Goal: Task Accomplishment & Management: Use online tool/utility

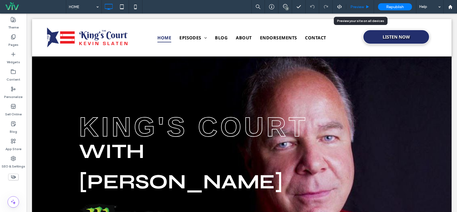
click at [363, 8] on span "Preview" at bounding box center [358, 7] width 14 height 5
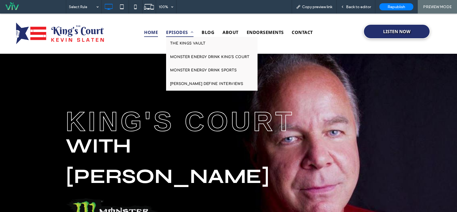
drag, startPoint x: 172, startPoint y: 28, endPoint x: 172, endPoint y: 42, distance: 13.9
click at [172, 29] on span "EPISODES" at bounding box center [179, 32] width 27 height 9
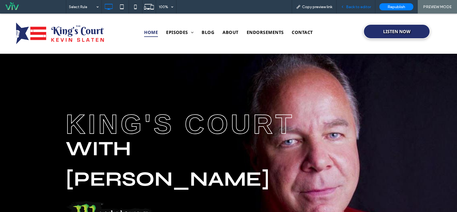
click at [352, 6] on span "Back to editor" at bounding box center [358, 7] width 25 height 5
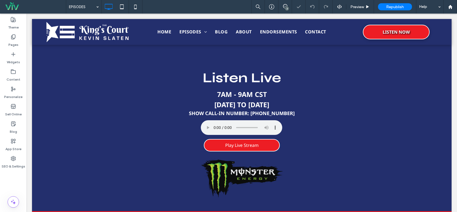
scroll to position [203, 0]
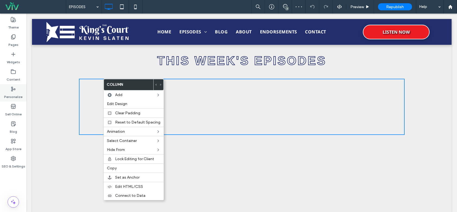
click at [25, 87] on div "Personalize" at bounding box center [13, 92] width 27 height 17
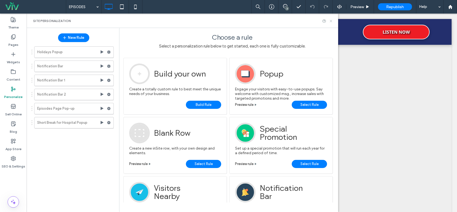
drag, startPoint x: 331, startPoint y: 20, endPoint x: 203, endPoint y: 63, distance: 134.9
click at [331, 20] on icon at bounding box center [331, 21] width 4 height 4
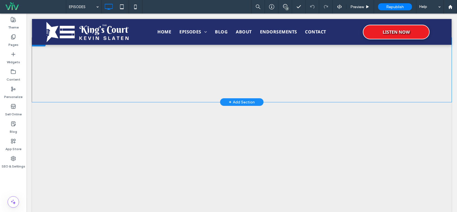
scroll to position [230, 0]
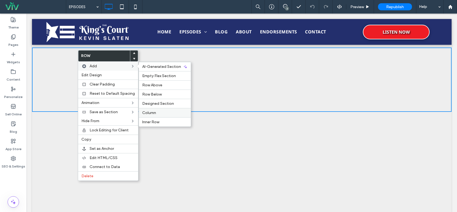
drag, startPoint x: 121, startPoint y: 100, endPoint x: 148, endPoint y: 114, distance: 30.1
click at [148, 114] on span "Column" at bounding box center [149, 113] width 14 height 5
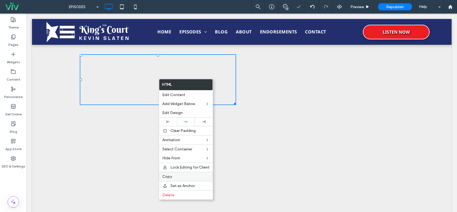
click at [180, 174] on div "Copy" at bounding box center [186, 176] width 54 height 9
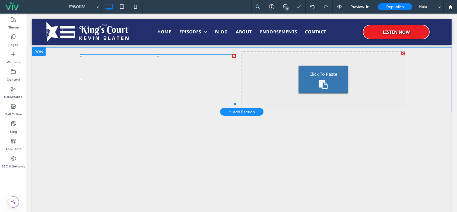
click at [301, 76] on div "Click To Paste" at bounding box center [323, 79] width 49 height 27
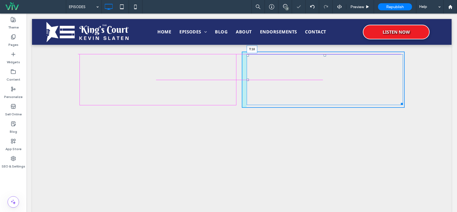
click at [324, 55] on div at bounding box center [325, 55] width 2 height 2
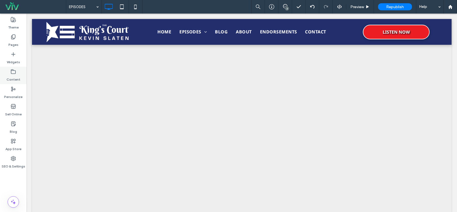
click at [20, 74] on div "Content" at bounding box center [13, 75] width 27 height 17
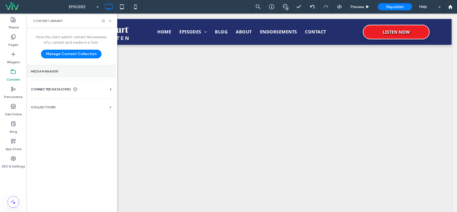
click at [73, 70] on label "Media Manager" at bounding box center [71, 72] width 80 height 4
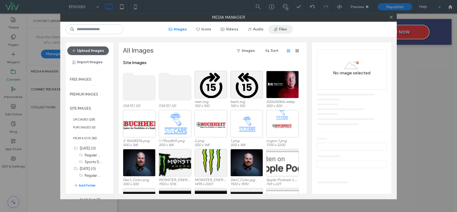
click at [287, 32] on button "Files" at bounding box center [281, 29] width 24 height 9
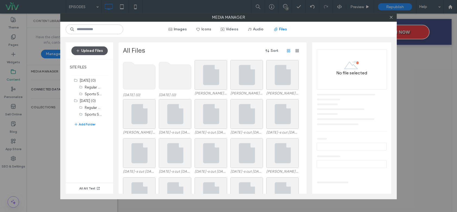
click at [98, 51] on button "Upload Files" at bounding box center [89, 50] width 36 height 9
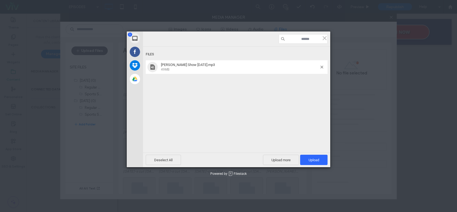
click at [258, 50] on div "Files" at bounding box center [237, 54] width 182 height 10
click at [315, 163] on span "Upload 1" at bounding box center [313, 160] width 27 height 10
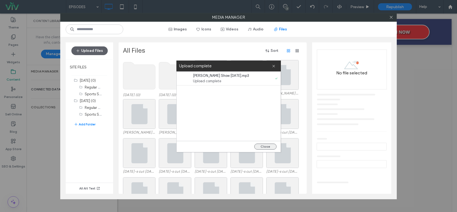
click at [265, 147] on button "Close" at bounding box center [266, 147] width 22 height 6
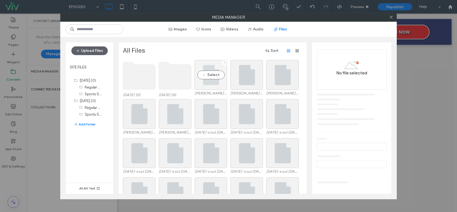
click at [221, 81] on div "Select" at bounding box center [211, 75] width 33 height 30
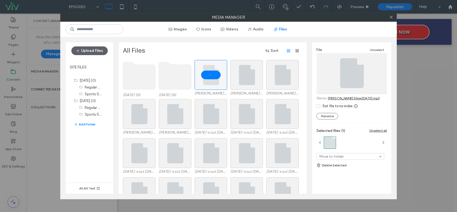
click at [344, 99] on link "[PERSON_NAME] Show [DATE].mp3" at bounding box center [354, 98] width 52 height 4
click at [391, 18] on use at bounding box center [391, 17] width 3 height 3
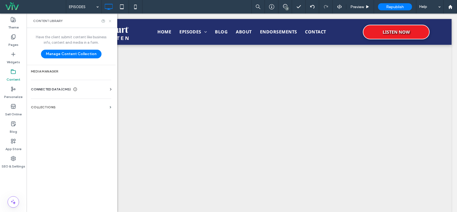
click at [110, 20] on icon at bounding box center [110, 21] width 4 height 4
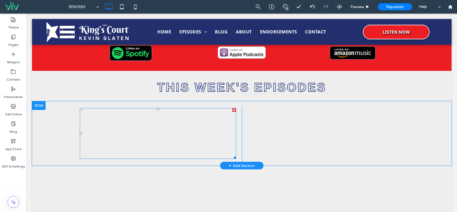
scroll to position [176, 0]
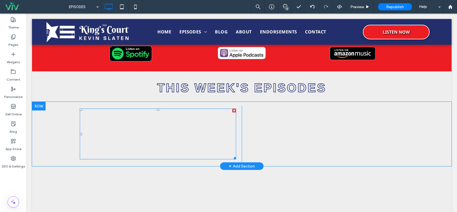
click at [178, 144] on span at bounding box center [158, 134] width 156 height 51
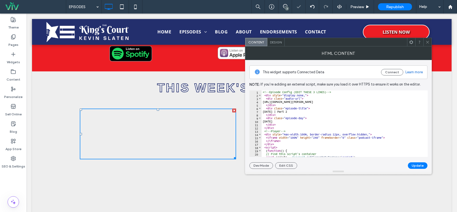
click at [326, 113] on div "<!-- Episode Config (EDIT THESE 3 LINES) --> < div style = "display:none;" > < …" at bounding box center [409, 124] width 294 height 69
click at [286, 121] on div "<!-- Episode Config (EDIT THESE 3 LINES) --> < div style = "display:none;" > < …" at bounding box center [409, 124] width 294 height 69
type textarea "*"
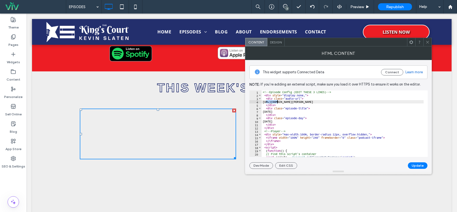
drag, startPoint x: 267, startPoint y: 102, endPoint x: 296, endPoint y: 102, distance: 29.3
click at [296, 102] on div "<!-- Episode Config (EDIT THESE 3 LINES) --> < div style = "display:none;" > < …" at bounding box center [409, 124] width 294 height 69
click at [275, 100] on div "<!-- Episode Config (EDIT THESE 3 LINES) --> < div style = "display:none;" > < …" at bounding box center [409, 124] width 294 height 69
drag, startPoint x: 267, startPoint y: 101, endPoint x: 407, endPoint y: 103, distance: 139.4
click at [407, 103] on div "<!-- Episode Config (EDIT THESE 3 LINES) --> < div style = "display:none;" > < …" at bounding box center [409, 124] width 294 height 69
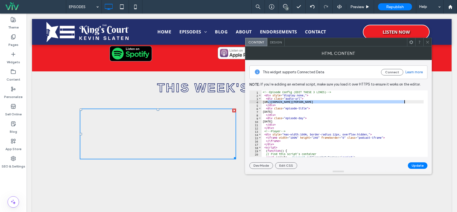
paste textarea "Cursor at row 4"
type textarea "**********"
click at [415, 164] on button "Update" at bounding box center [418, 165] width 20 height 7
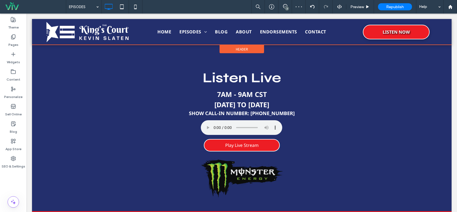
scroll to position [136, 0]
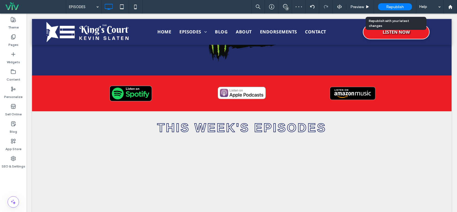
click at [386, 7] on div "Republish" at bounding box center [395, 6] width 34 height 7
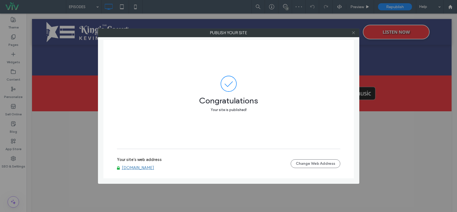
click at [354, 31] on icon at bounding box center [354, 33] width 4 height 4
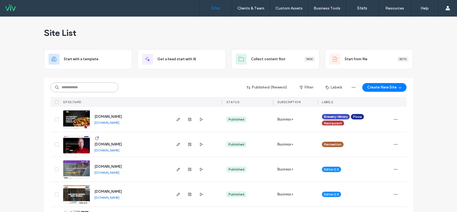
click at [74, 90] on input at bounding box center [85, 88] width 68 height 10
click at [190, 85] on div "Published (Newest) Filter Labels Create New Site" at bounding box center [229, 87] width 356 height 10
click at [101, 85] on input at bounding box center [85, 88] width 68 height 10
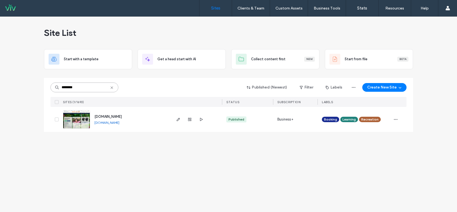
type input "********"
click at [77, 118] on img at bounding box center [76, 129] width 27 height 37
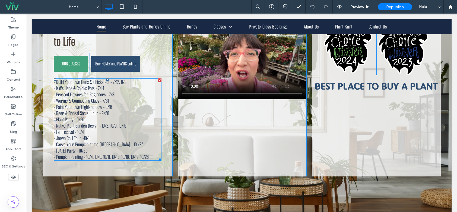
click at [128, 127] on p "- Native Plant Garden Design - 10/2, 10/9, 10/16" at bounding box center [108, 126] width 108 height 6
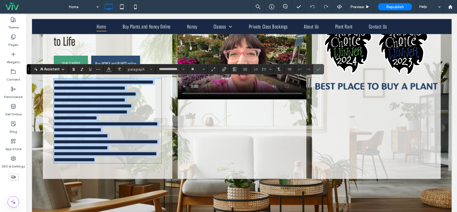
click at [115, 106] on p "**********" at bounding box center [108, 106] width 108 height 6
click at [118, 106] on p "**********" at bounding box center [108, 106] width 108 height 6
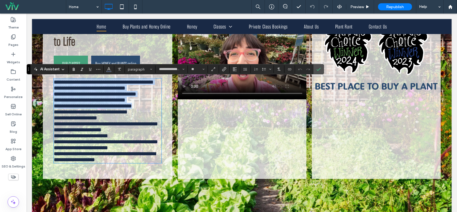
drag, startPoint x: 120, startPoint y: 108, endPoint x: 51, endPoint y: 80, distance: 74.2
click at [51, 80] on div "**********" at bounding box center [108, 91] width 130 height 175
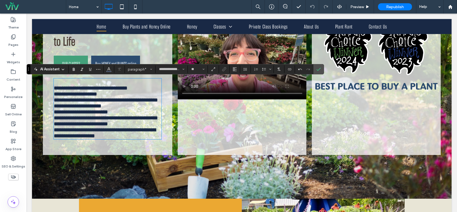
click at [54, 89] on link "**********" at bounding box center [91, 87] width 74 height 5
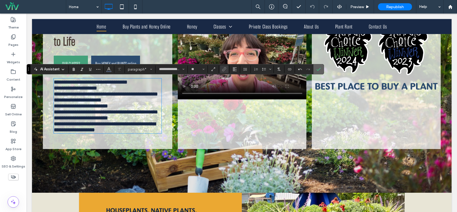
drag, startPoint x: 319, startPoint y: 68, endPoint x: 181, endPoint y: 46, distance: 139.8
click at [319, 68] on icon "Confirm" at bounding box center [319, 69] width 4 height 4
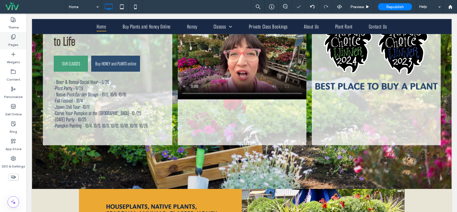
click at [15, 38] on use at bounding box center [13, 37] width 4 height 5
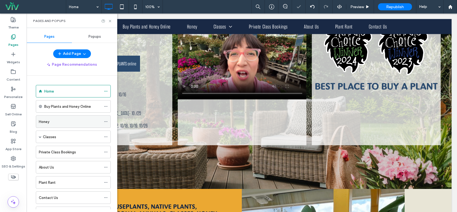
scroll to position [23, 0]
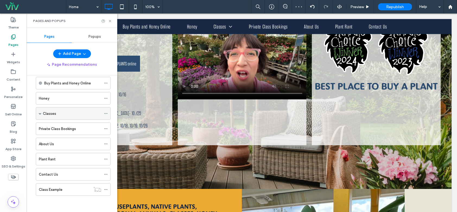
click at [40, 112] on span at bounding box center [40, 113] width 3 height 3
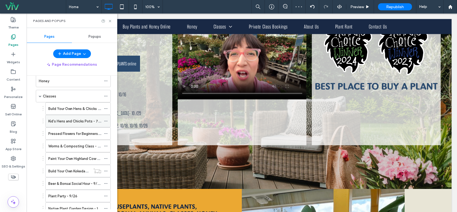
scroll to position [51, 0]
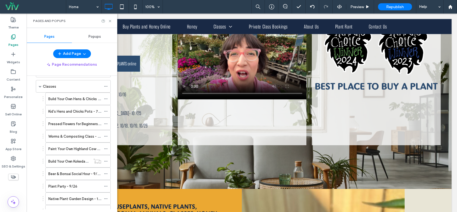
click at [108, 22] on div at bounding box center [106, 21] width 11 height 4
click at [111, 19] on icon at bounding box center [110, 21] width 4 height 4
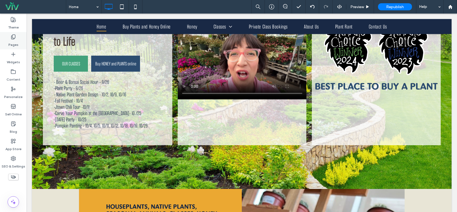
click at [9, 40] on label "Pages" at bounding box center [13, 44] width 10 height 8
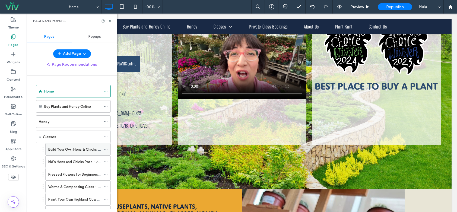
scroll to position [54, 0]
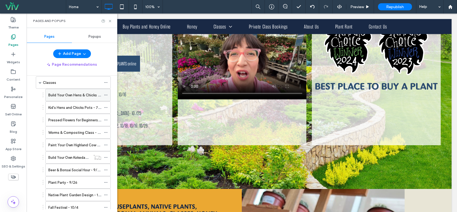
click at [105, 94] on icon at bounding box center [106, 95] width 4 height 4
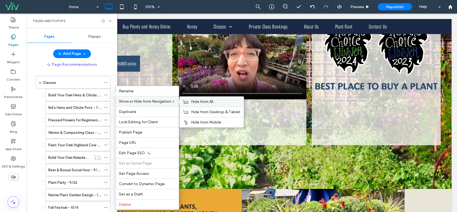
click at [191, 99] on div "Hide from All" at bounding box center [212, 102] width 64 height 10
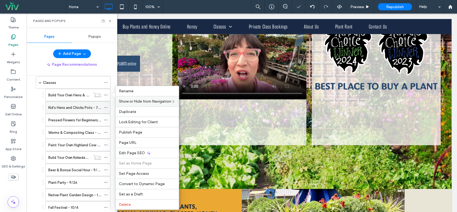
click at [106, 107] on icon at bounding box center [106, 108] width 4 height 4
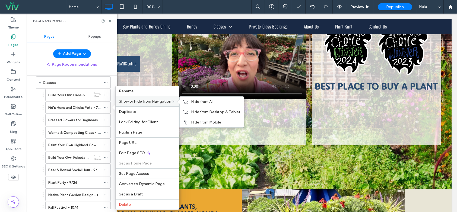
drag, startPoint x: 194, startPoint y: 101, endPoint x: 162, endPoint y: 106, distance: 32.2
click at [194, 101] on span "Hide from All" at bounding box center [202, 101] width 22 height 5
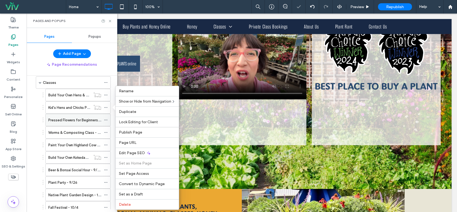
click at [107, 118] on span at bounding box center [106, 120] width 4 height 8
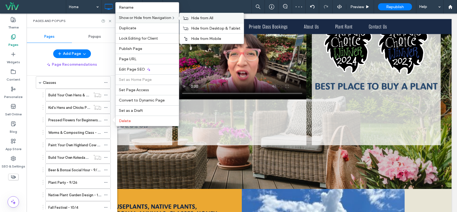
click at [187, 18] on icon at bounding box center [185, 18] width 5 height 4
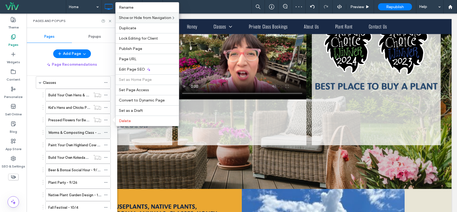
click at [107, 132] on use at bounding box center [105, 132] width 3 height 1
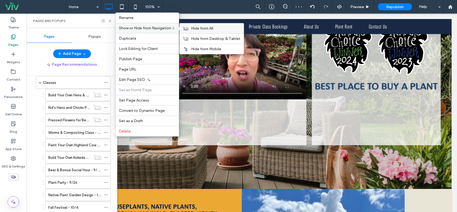
click at [193, 30] on span "Hide from All" at bounding box center [202, 28] width 22 height 5
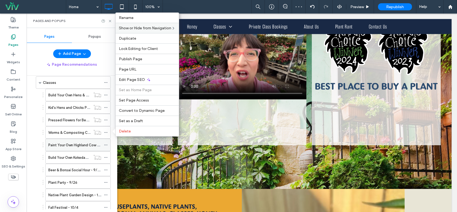
click at [105, 145] on icon at bounding box center [106, 145] width 4 height 4
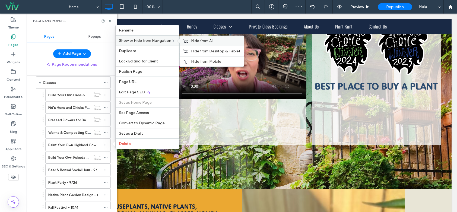
click at [187, 41] on icon at bounding box center [185, 41] width 5 height 4
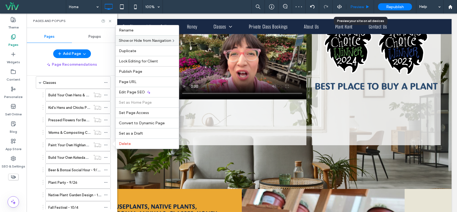
click at [357, 7] on span "Preview" at bounding box center [358, 7] width 14 height 5
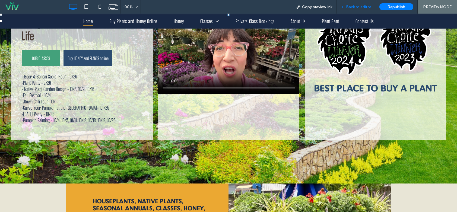
click at [364, 6] on span "Back to editor" at bounding box center [358, 7] width 25 height 5
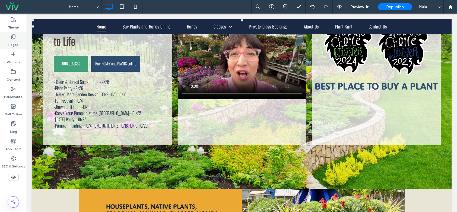
click at [14, 37] on icon at bounding box center [13, 36] width 5 height 5
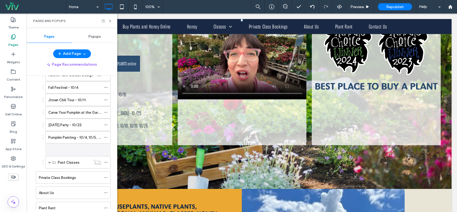
scroll to position [173, 0]
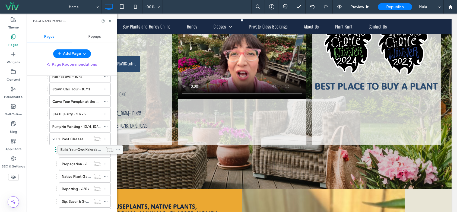
drag, startPoint x: 73, startPoint y: 108, endPoint x: 85, endPoint y: 147, distance: 41.0
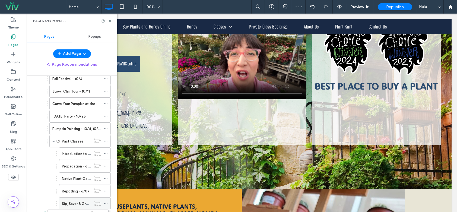
scroll to position [185, 0]
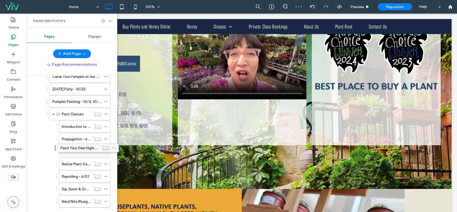
drag, startPoint x: 83, startPoint y: 96, endPoint x: 91, endPoint y: 147, distance: 52.2
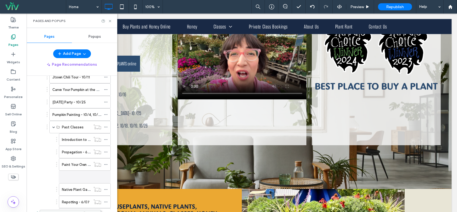
scroll to position [181, 0]
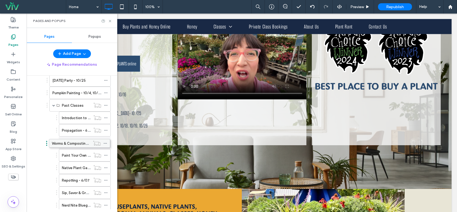
drag, startPoint x: 93, startPoint y: 127, endPoint x: 92, endPoint y: 145, distance: 17.7
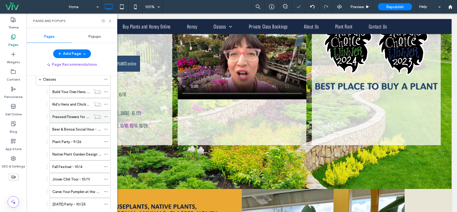
scroll to position [31, 0]
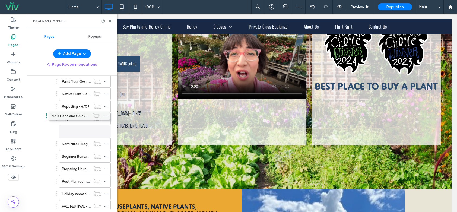
drag, startPoint x: 92, startPoint y: 136, endPoint x: 92, endPoint y: 120, distance: 15.8
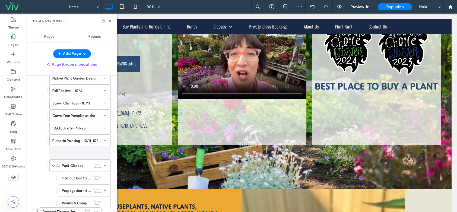
scroll to position [130, 0]
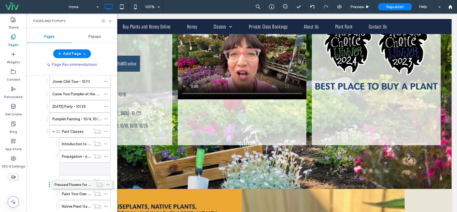
drag, startPoint x: 89, startPoint y: 93, endPoint x: 91, endPoint y: 180, distance: 87.2
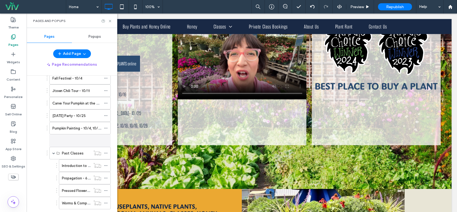
scroll to position [125, 0]
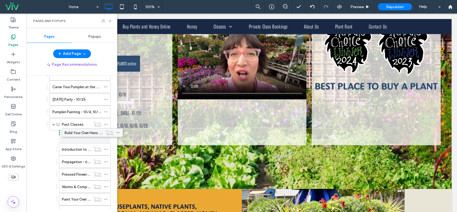
drag, startPoint x: 72, startPoint y: 198, endPoint x: 90, endPoint y: 132, distance: 68.0
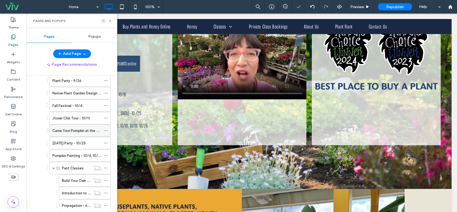
scroll to position [81, 0]
click at [110, 20] on use at bounding box center [110, 21] width 2 height 2
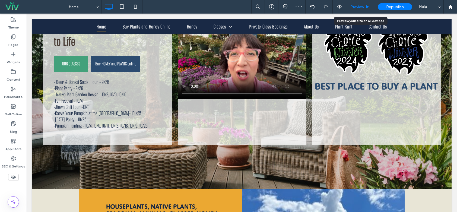
click at [360, 6] on span "Preview" at bounding box center [358, 7] width 14 height 5
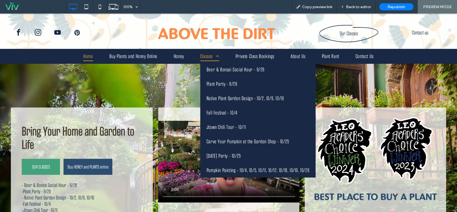
click at [216, 56] on span at bounding box center [216, 56] width 7 height 5
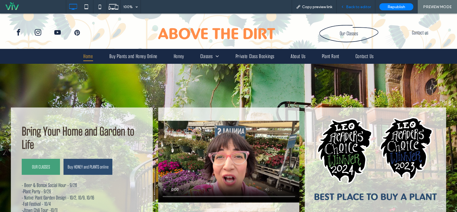
click at [362, 6] on span "Back to editor" at bounding box center [358, 7] width 25 height 5
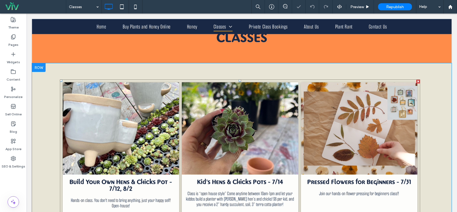
scroll to position [109, 0]
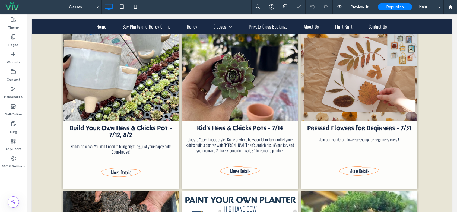
click at [183, 101] on link at bounding box center [240, 75] width 124 height 98
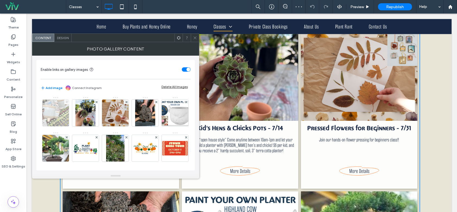
click at [67, 100] on span at bounding box center [67, 102] width 2 height 5
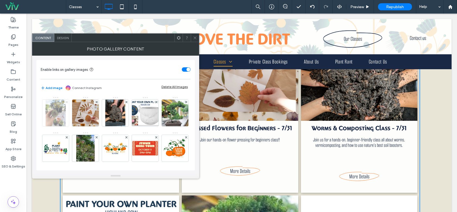
click at [66, 103] on use at bounding box center [66, 102] width 2 height 2
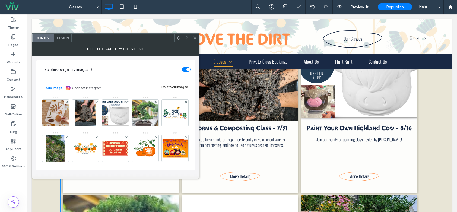
click at [66, 103] on use at bounding box center [66, 102] width 2 height 2
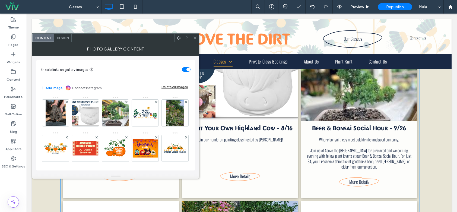
click at [66, 103] on use at bounding box center [66, 102] width 2 height 2
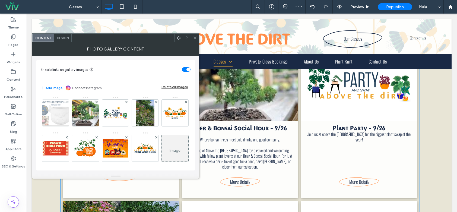
click at [66, 103] on use at bounding box center [66, 102] width 2 height 2
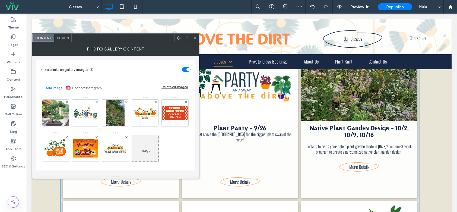
click at [195, 36] on icon at bounding box center [195, 38] width 4 height 4
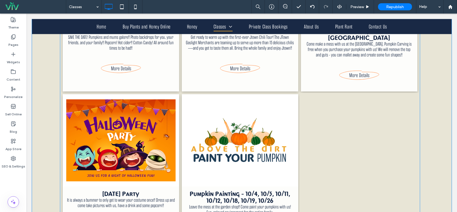
scroll to position [380, 0]
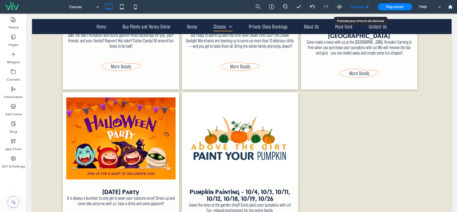
click at [359, 8] on span "Preview" at bounding box center [358, 7] width 14 height 5
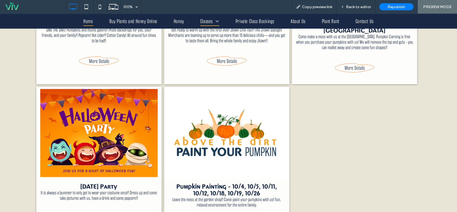
click at [89, 24] on span "Home" at bounding box center [88, 21] width 10 height 10
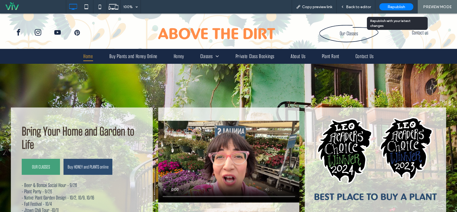
click at [395, 2] on div "Republish" at bounding box center [397, 7] width 34 height 14
click at [395, 5] on span "Republish" at bounding box center [397, 7] width 18 height 5
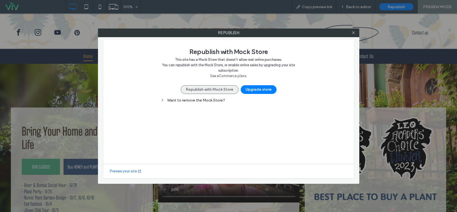
click at [207, 89] on button "Republish with Mock Store" at bounding box center [210, 89] width 58 height 9
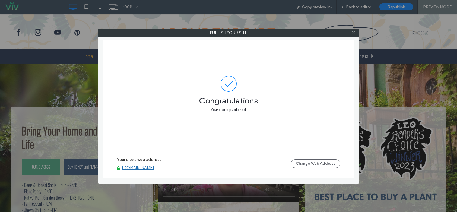
click at [353, 33] on icon at bounding box center [354, 33] width 4 height 4
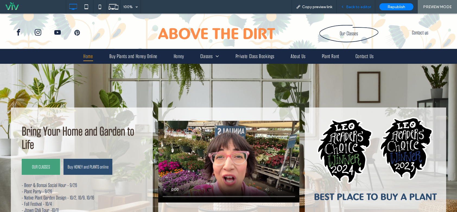
click at [368, 7] on span "Back to editor" at bounding box center [358, 7] width 25 height 5
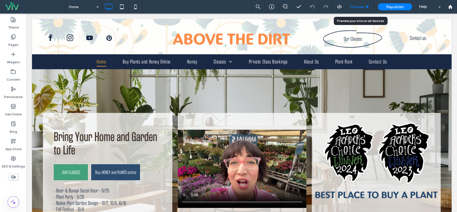
click at [357, 7] on span "Preview" at bounding box center [358, 7] width 14 height 5
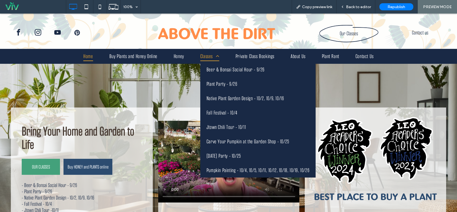
click at [202, 55] on span "Classes" at bounding box center [209, 57] width 19 height 10
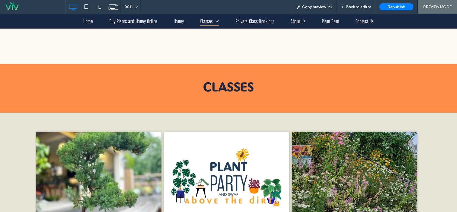
scroll to position [109, 0]
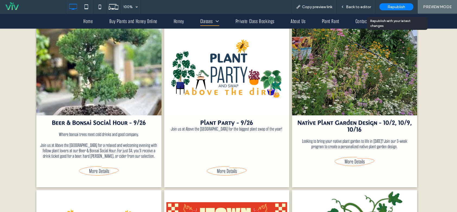
click at [392, 2] on div "Republish" at bounding box center [397, 7] width 34 height 14
click at [392, 6] on span "Republish" at bounding box center [397, 7] width 18 height 5
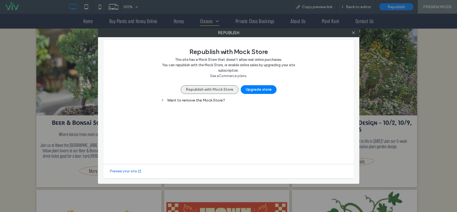
click at [198, 91] on button "Republish with Mock Store" at bounding box center [210, 89] width 58 height 9
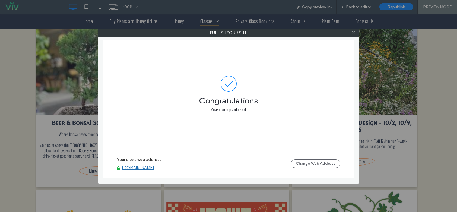
click at [354, 34] on icon at bounding box center [354, 33] width 4 height 4
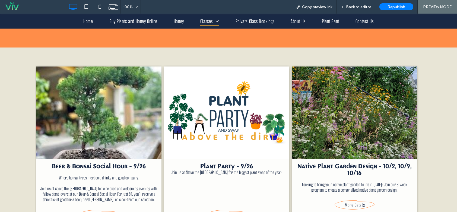
scroll to position [0, 0]
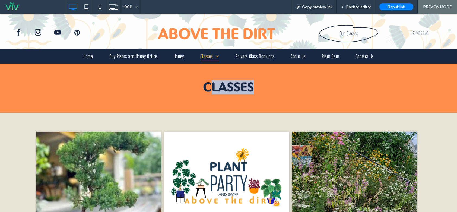
drag, startPoint x: 211, startPoint y: 84, endPoint x: 268, endPoint y: 87, distance: 57.1
click at [268, 87] on h2 "CLASSES" at bounding box center [228, 87] width 109 height 14
click at [260, 83] on h2 "CLASSES" at bounding box center [228, 87] width 109 height 14
click at [89, 54] on span "Home" at bounding box center [88, 57] width 10 height 10
